Goal: Task Accomplishment & Management: Use online tool/utility

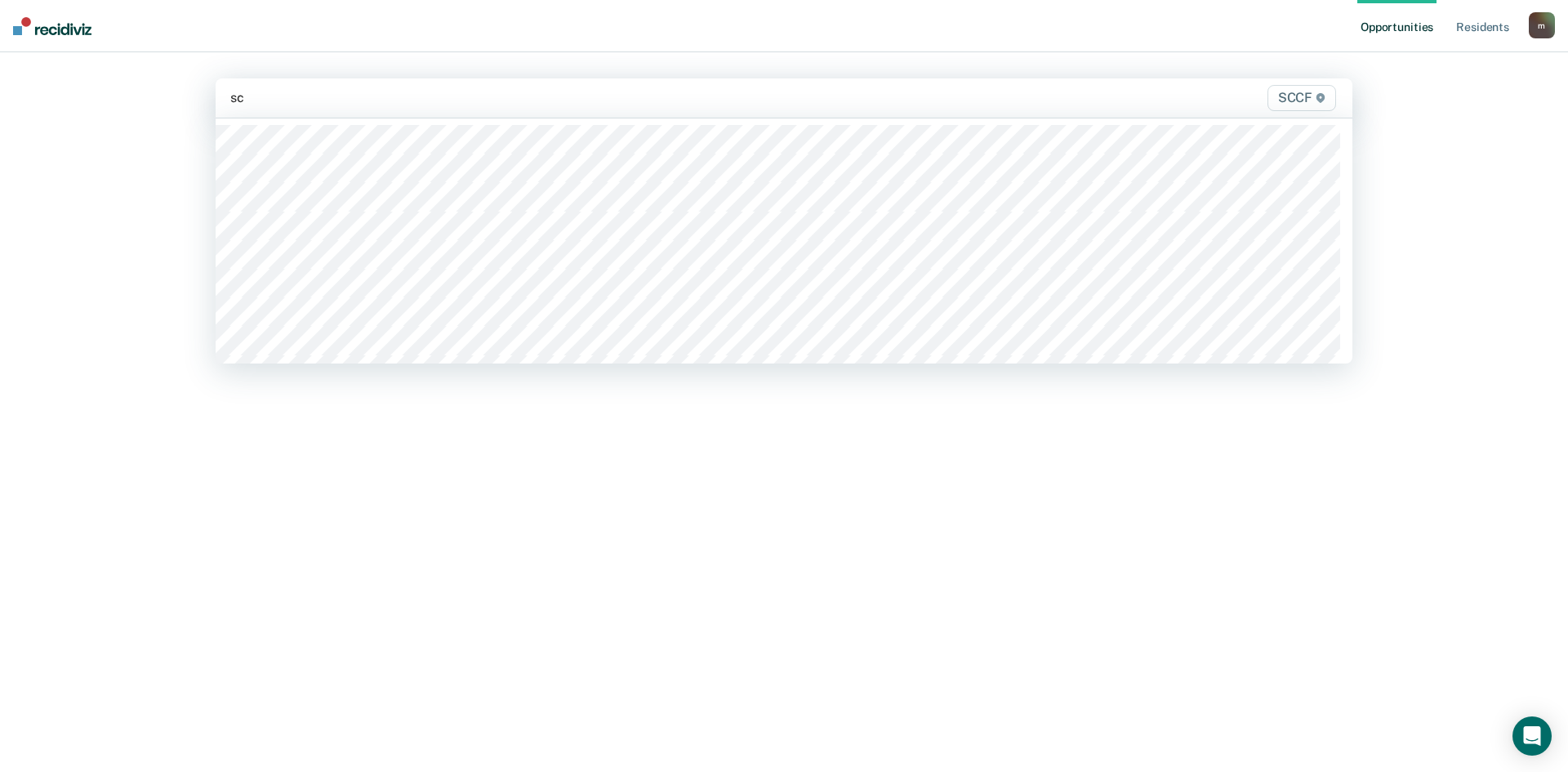
type input "scc"
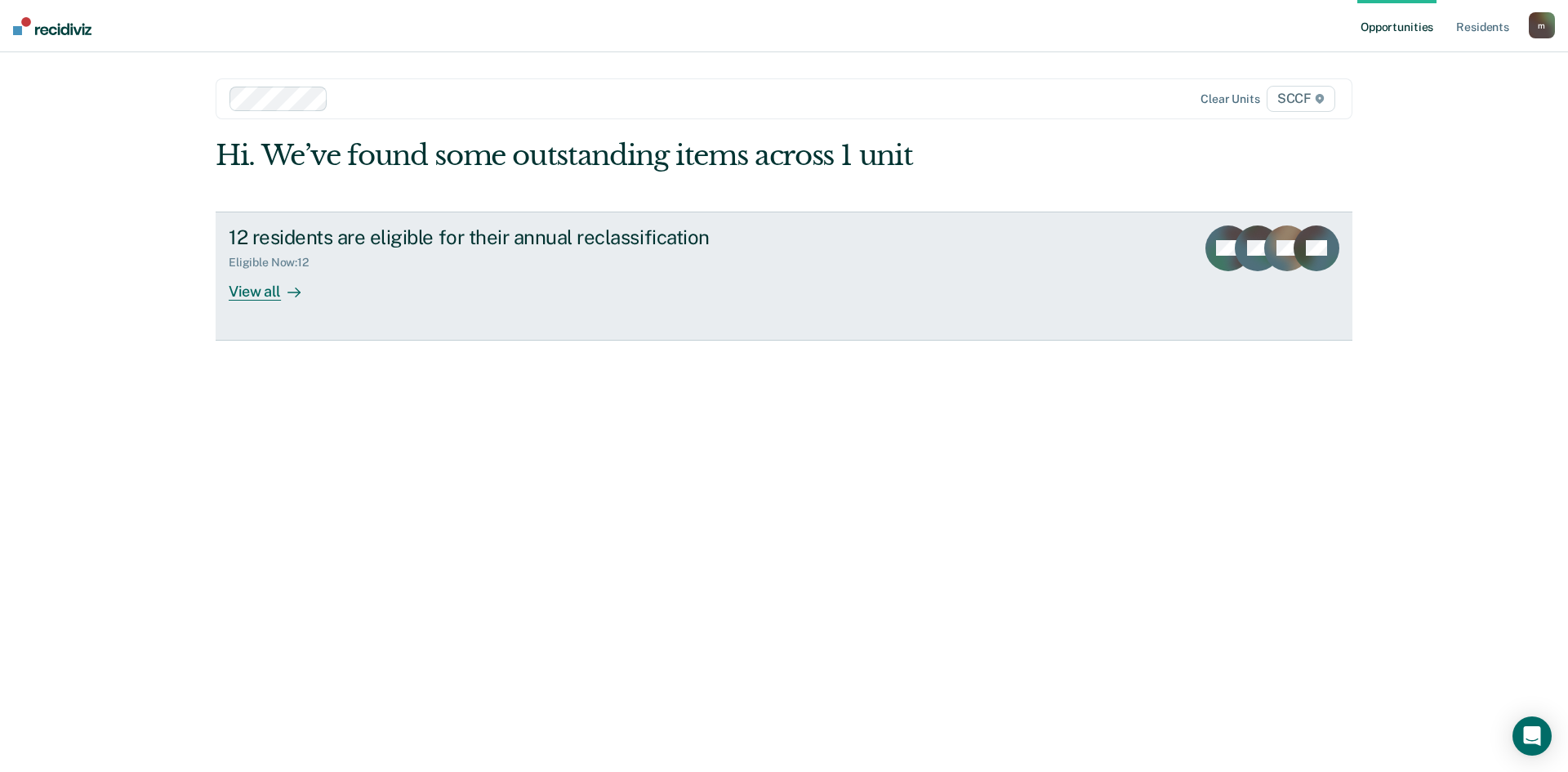
click at [331, 238] on div "12 residents are eligible for their annual reclassification" at bounding box center [514, 237] width 573 height 24
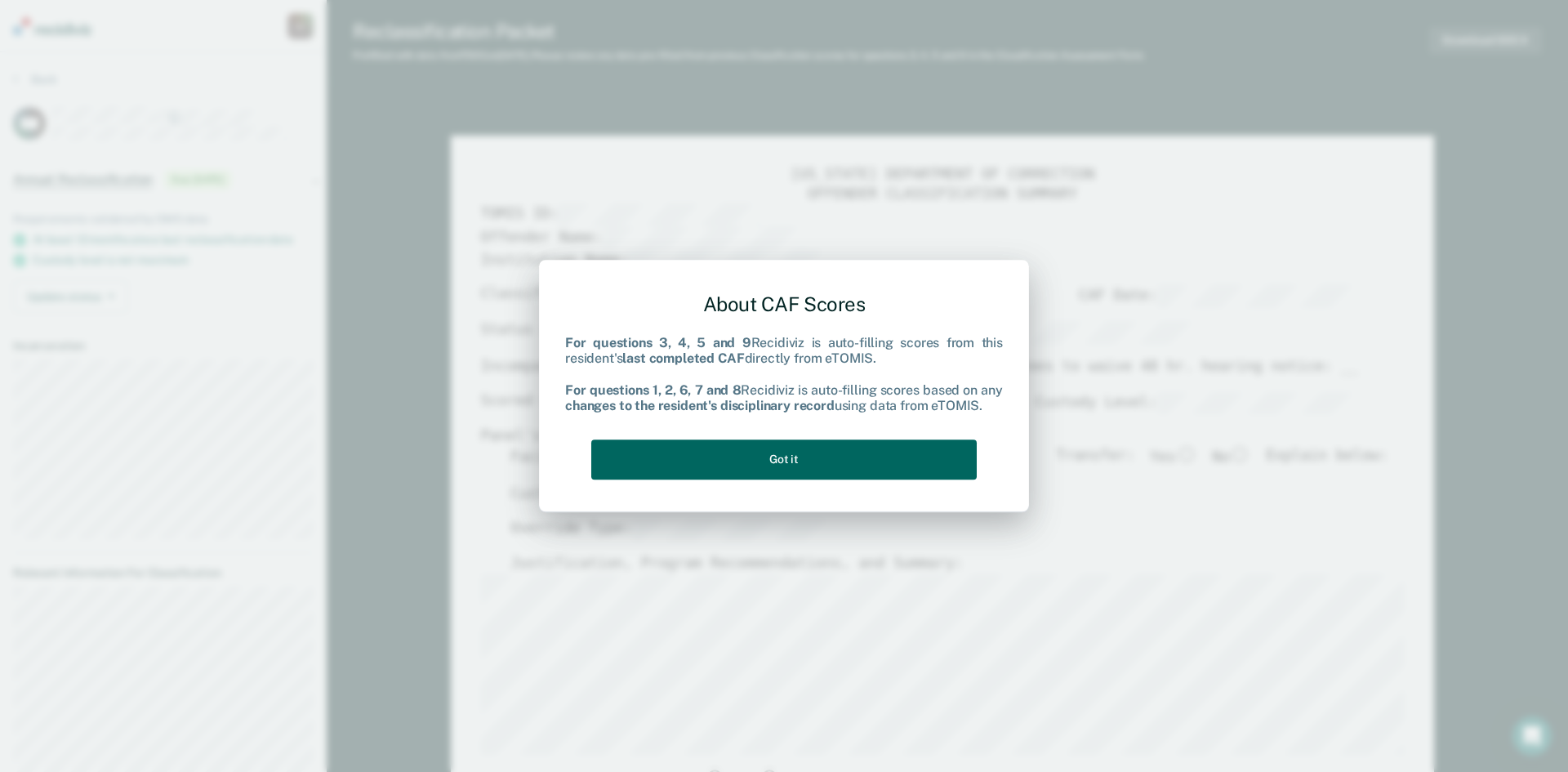
click at [808, 462] on button "Got it" at bounding box center [784, 459] width 386 height 40
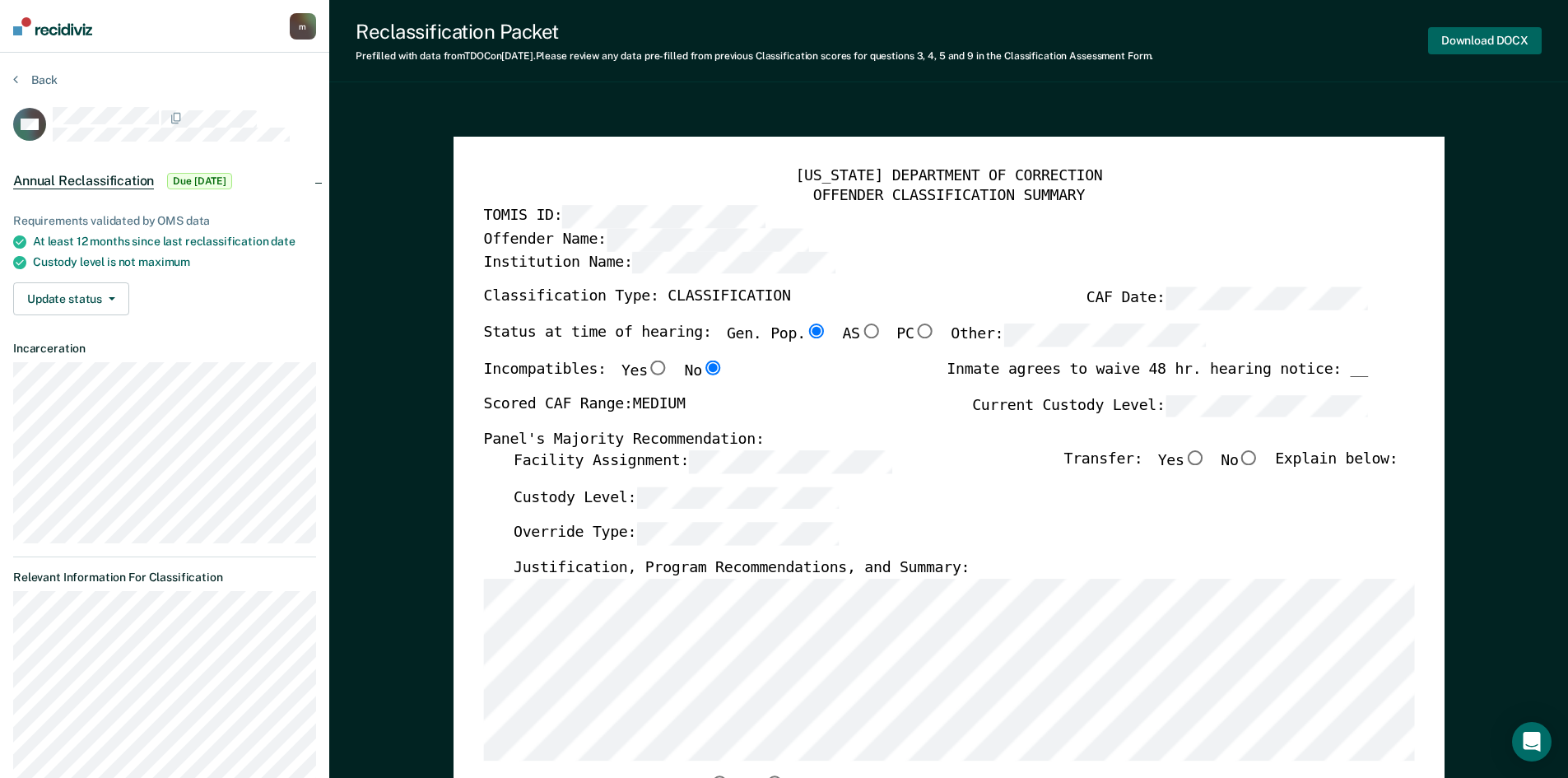
click at [1457, 40] on button "Download DOCX" at bounding box center [1485, 40] width 114 height 27
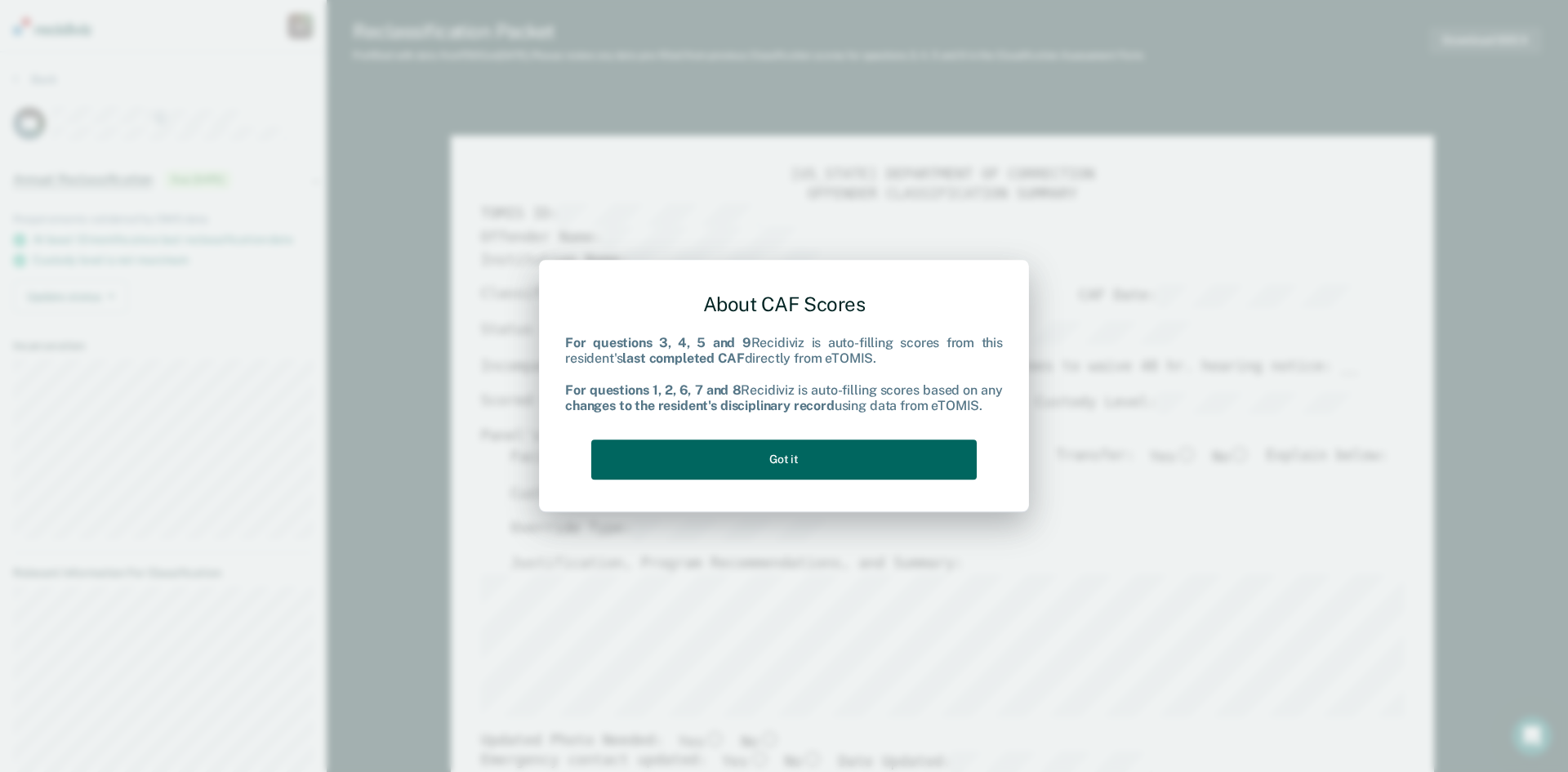
click at [822, 458] on button "Got it" at bounding box center [784, 459] width 386 height 40
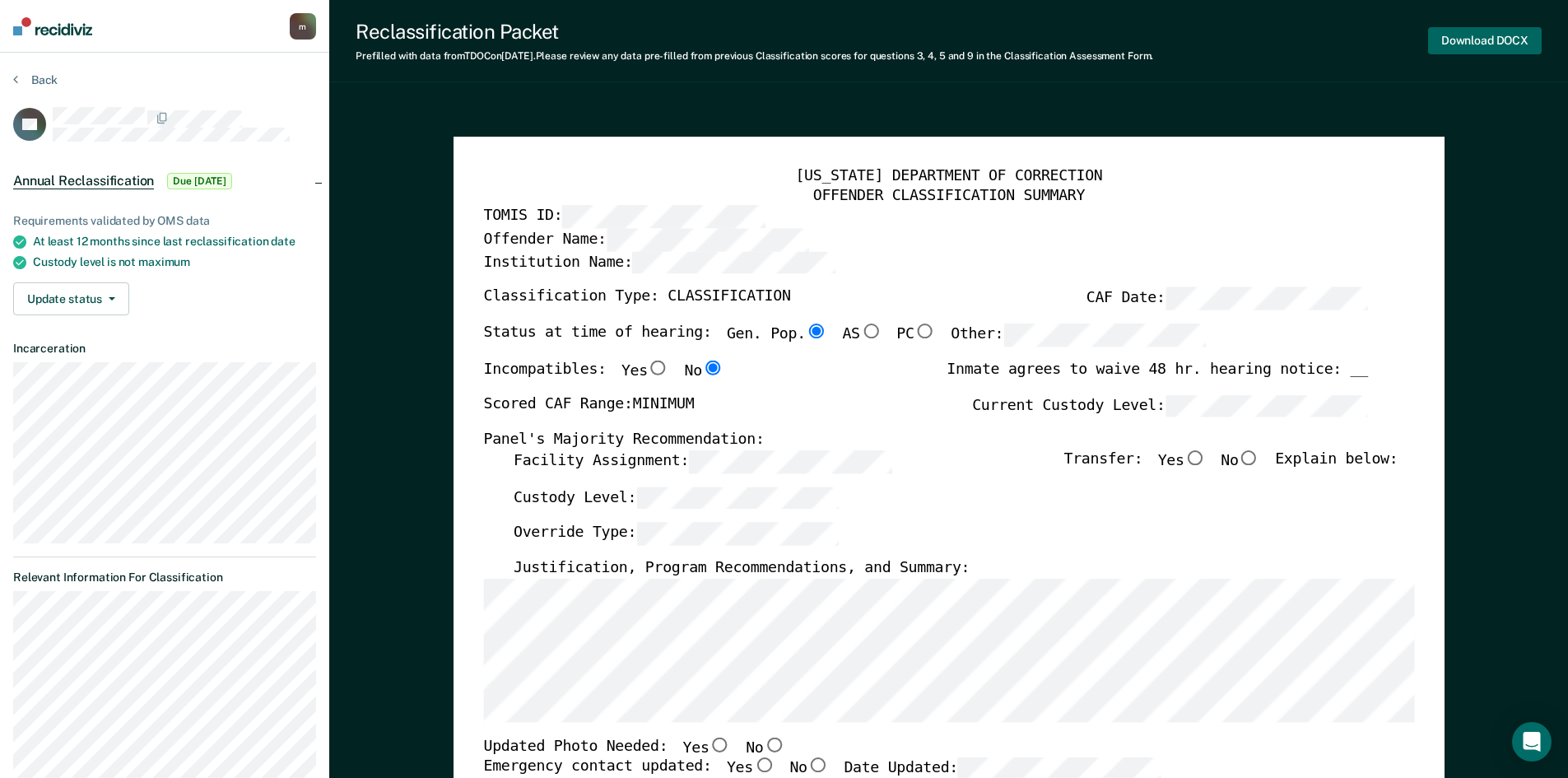
click at [1514, 39] on button "Download DOCX" at bounding box center [1485, 40] width 114 height 27
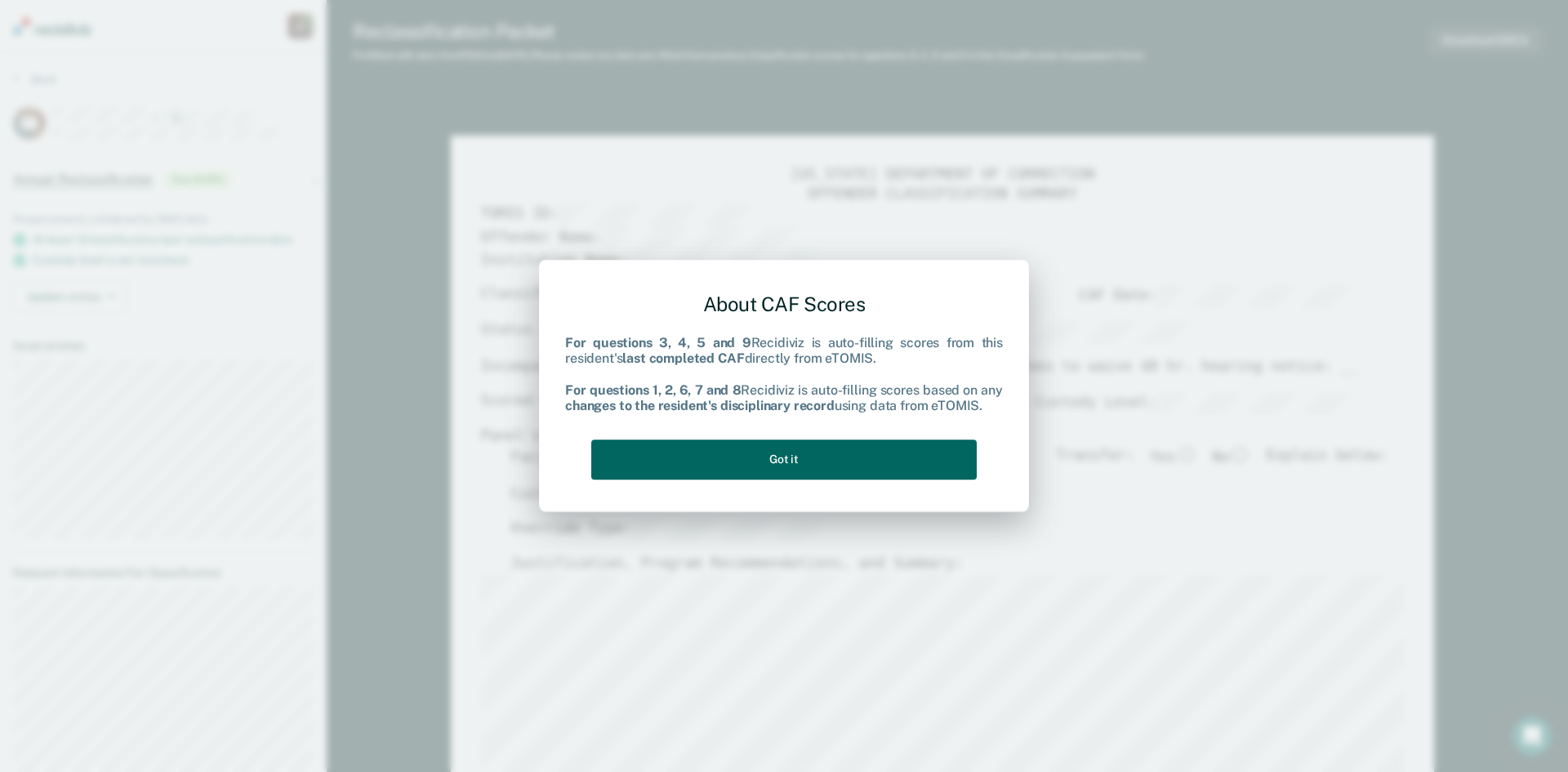
click at [939, 451] on button "Got it" at bounding box center [784, 459] width 386 height 40
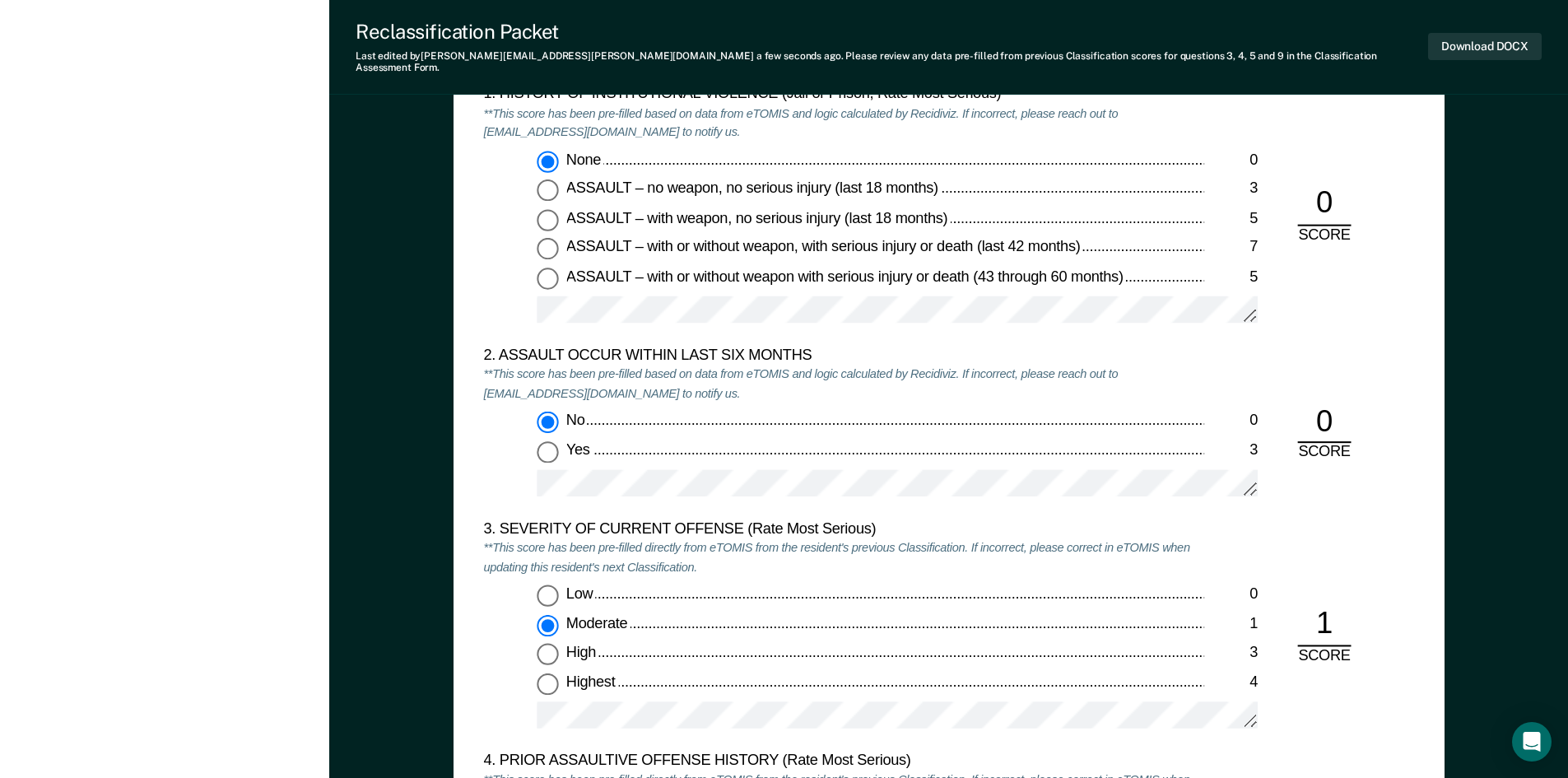
scroll to position [1646, 0]
click at [690, 612] on div "Moderate" at bounding box center [885, 622] width 638 height 20
click at [558, 612] on input "Moderate 1" at bounding box center [547, 623] width 21 height 21
click at [664, 598] on div "Low 0 Moderate 1 High 3 Highest 4" at bounding box center [844, 663] width 721 height 158
click at [647, 612] on div "Moderate" at bounding box center [885, 622] width 638 height 20
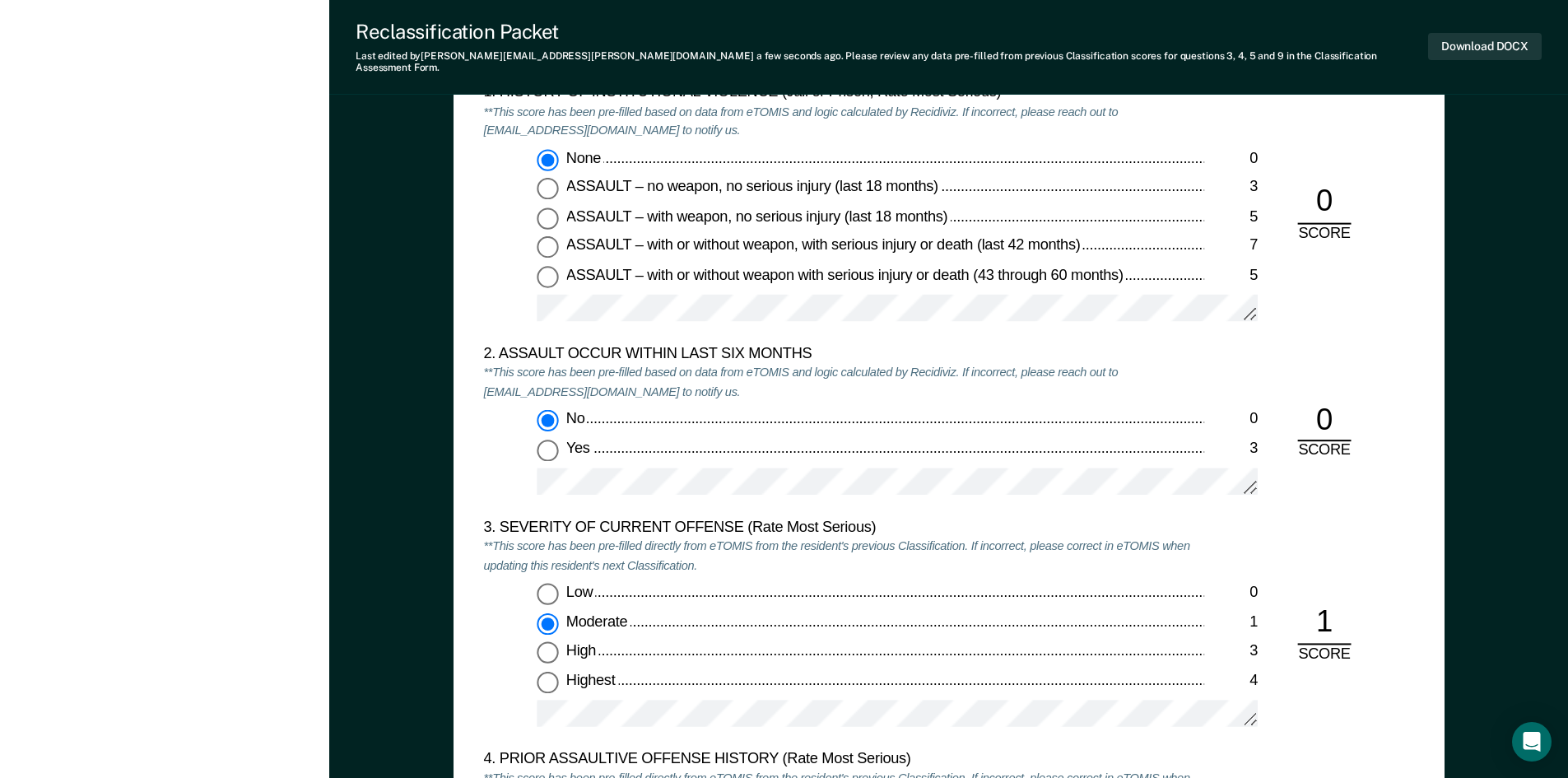
click at [558, 612] on input "Moderate 1" at bounding box center [547, 623] width 21 height 21
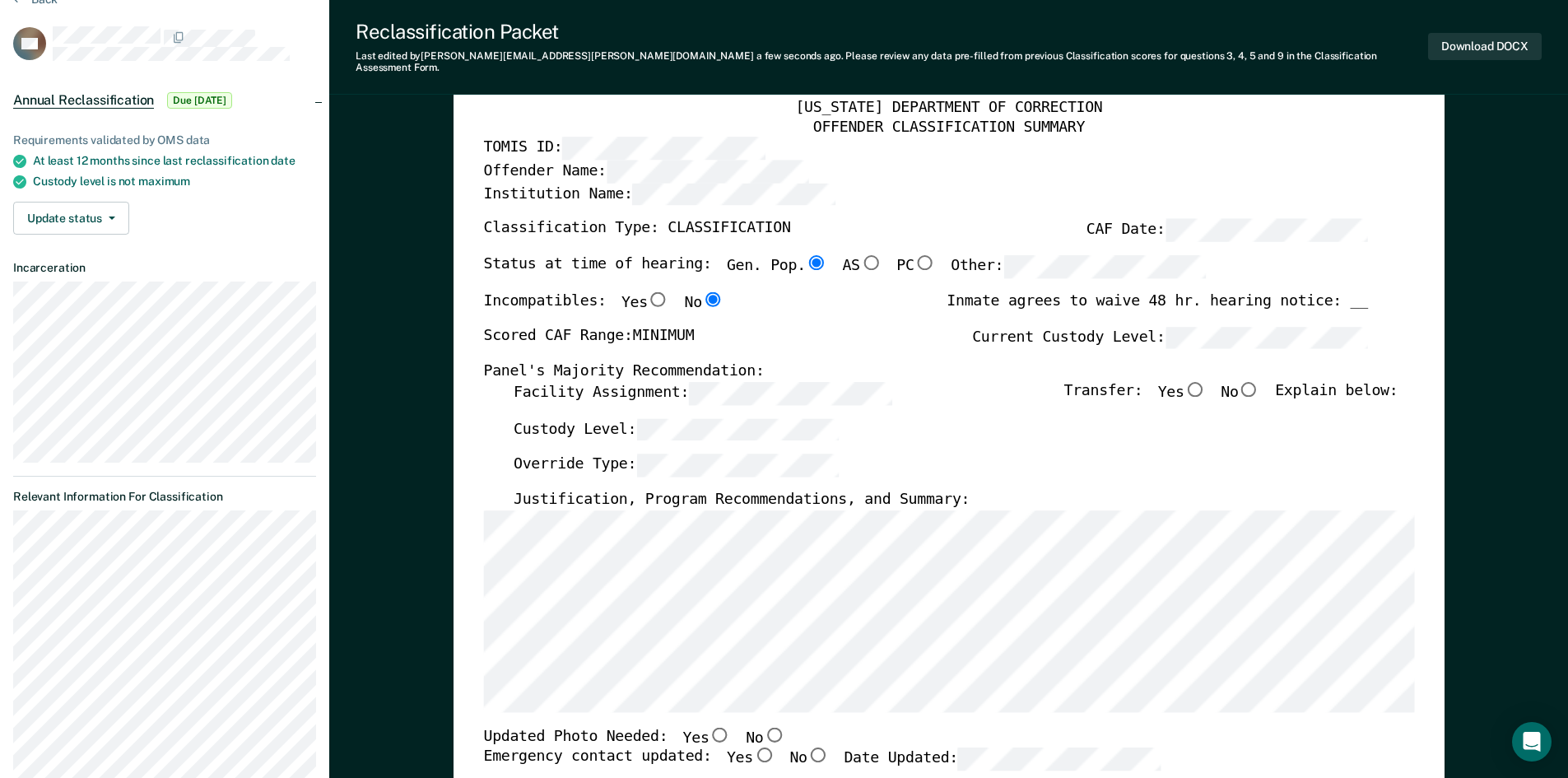
scroll to position [0, 0]
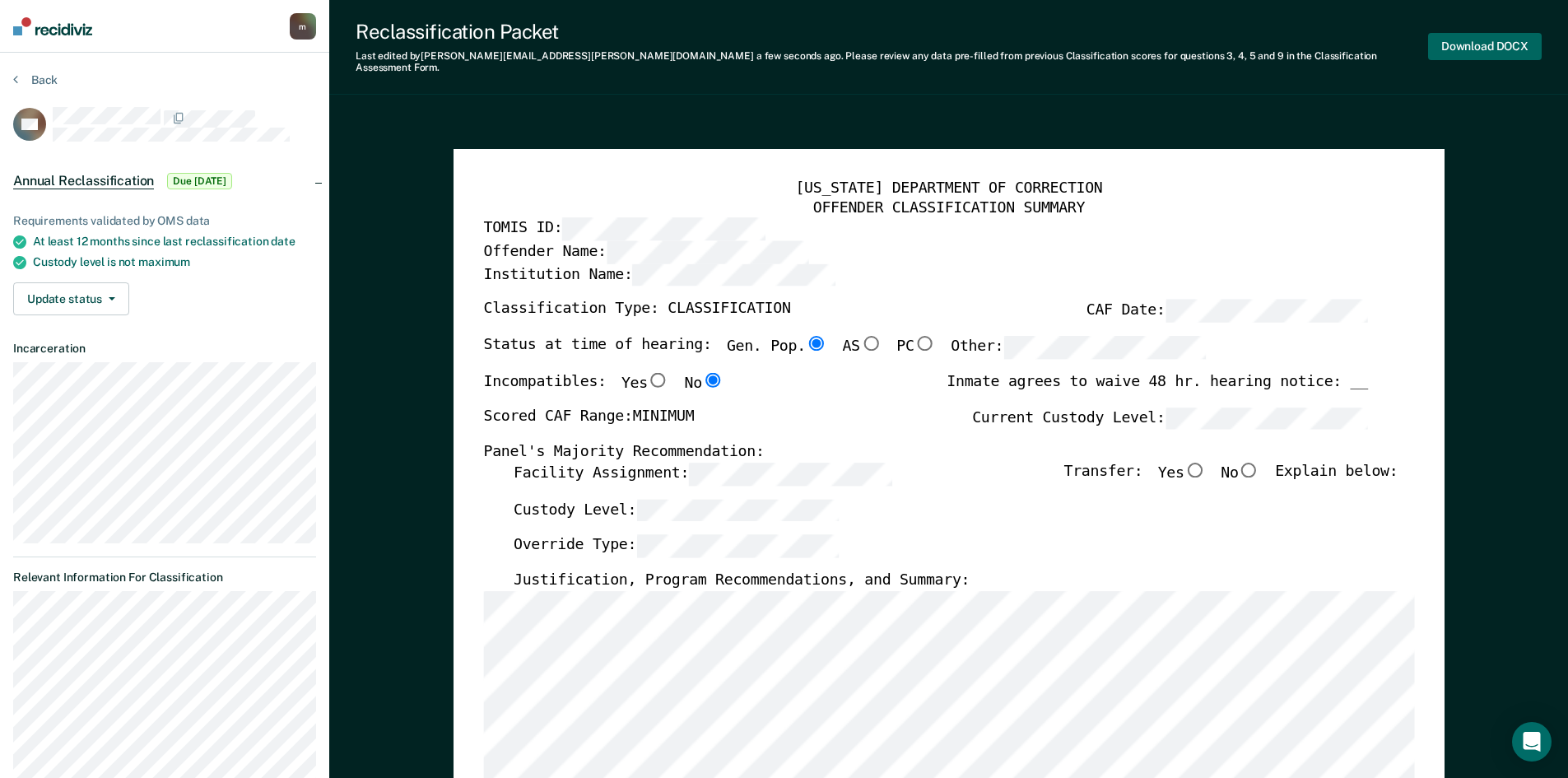
click at [1504, 42] on button "Download DOCX" at bounding box center [1485, 47] width 114 height 27
type textarea "x"
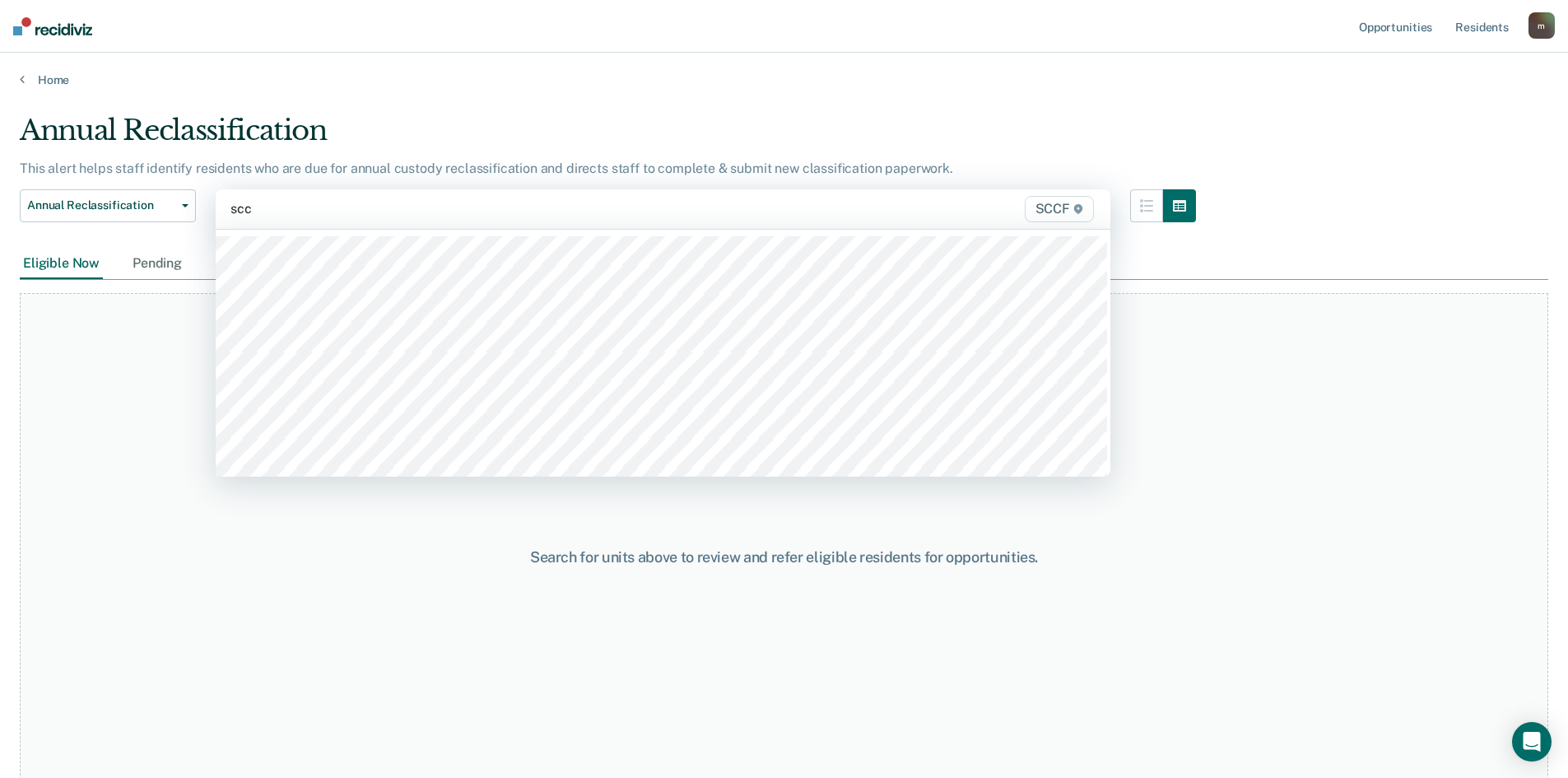
type input "sccf"
